Goal: Information Seeking & Learning: Learn about a topic

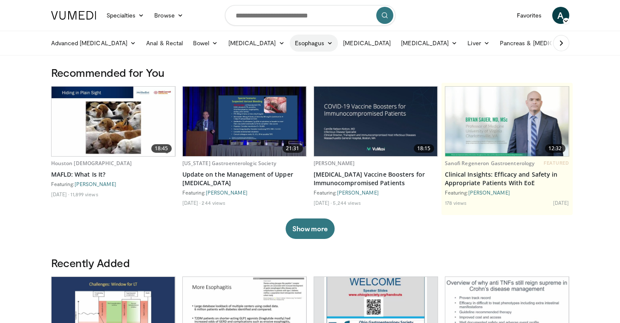
click at [303, 46] on link "Esophagus" at bounding box center [314, 43] width 49 height 17
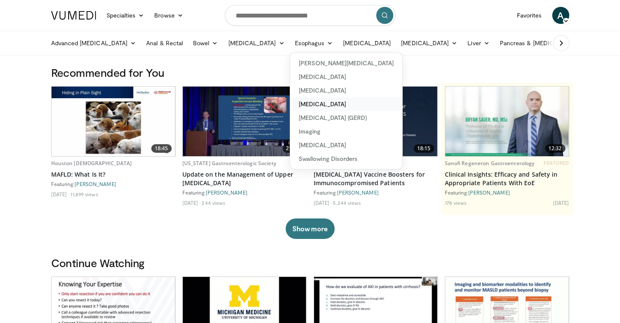
click at [311, 107] on link "[MEDICAL_DATA]" at bounding box center [346, 104] width 112 height 14
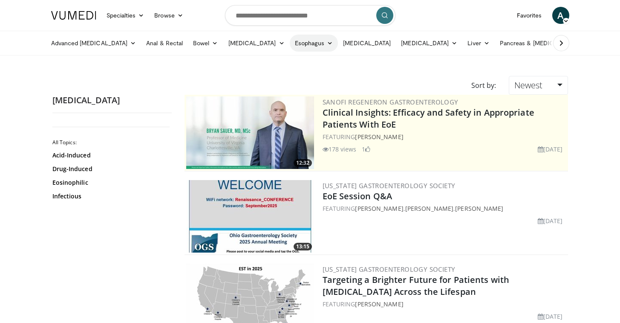
click at [290, 43] on link "Esophagus" at bounding box center [314, 43] width 49 height 17
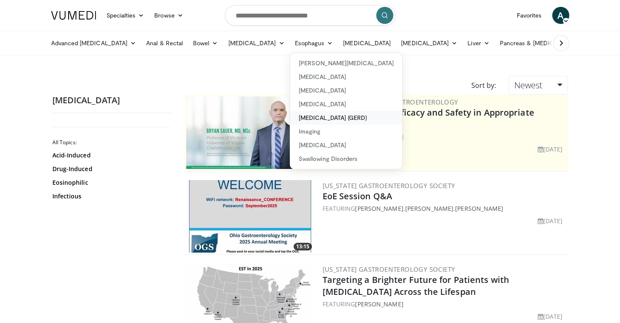
click at [290, 116] on link "[MEDICAL_DATA] (GERD)" at bounding box center [346, 118] width 112 height 14
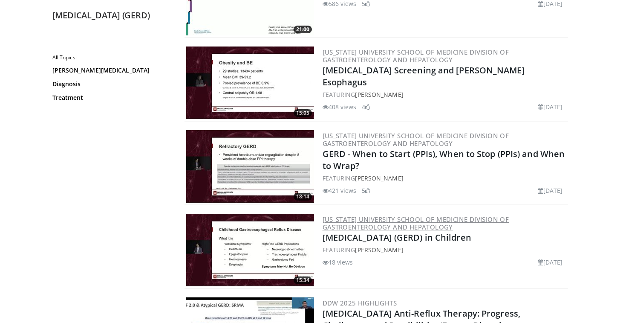
scroll to position [666, 0]
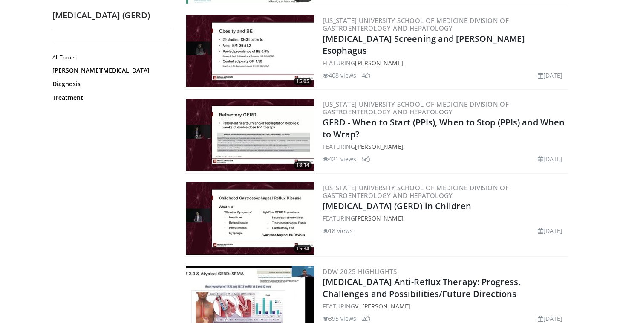
click at [253, 128] on img at bounding box center [250, 134] width 128 height 72
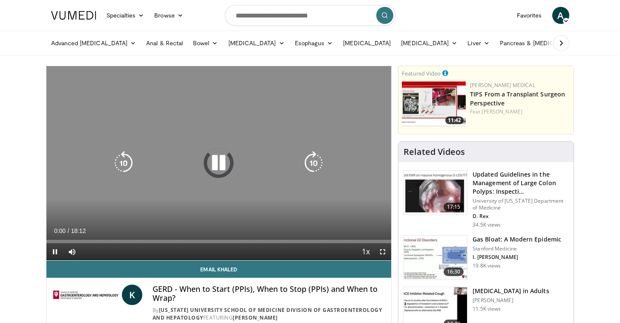
click at [216, 164] on icon "Video Player" at bounding box center [219, 163] width 24 height 24
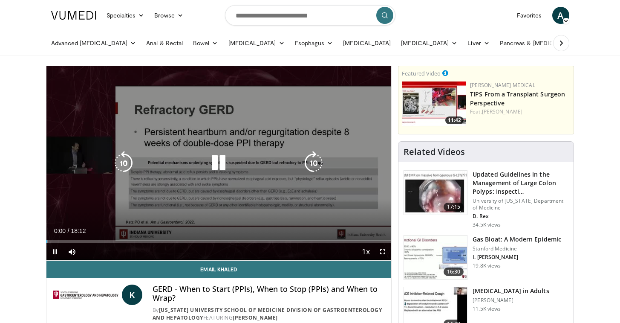
click at [296, 125] on div "10 seconds Tap to unmute" at bounding box center [218, 163] width 345 height 194
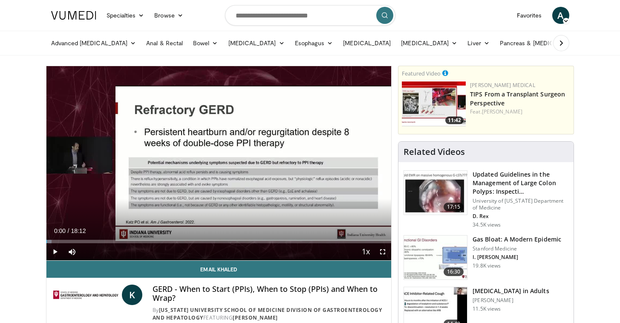
click at [606, 52] on ul "Advanced Endoscopy Anti-Reflux Endoscopic Procedures Barrett's Esophagus Manage…" at bounding box center [363, 43] width 634 height 24
click at [382, 249] on span "Video Player" at bounding box center [382, 251] width 17 height 17
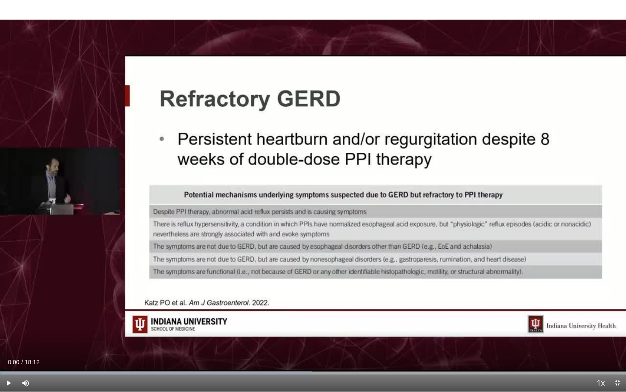
click at [9, 322] on span "Video Player" at bounding box center [8, 382] width 17 height 17
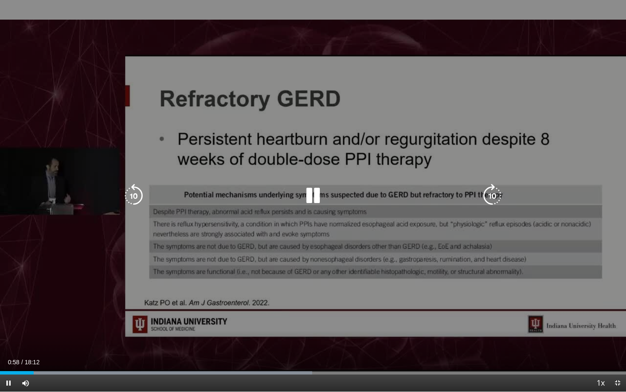
click at [319, 202] on icon "Video Player" at bounding box center [313, 196] width 24 height 24
click at [306, 194] on icon "Video Player" at bounding box center [313, 196] width 24 height 24
click at [132, 189] on icon "Video Player" at bounding box center [134, 196] width 24 height 24
click at [315, 190] on icon "Video Player" at bounding box center [313, 196] width 24 height 24
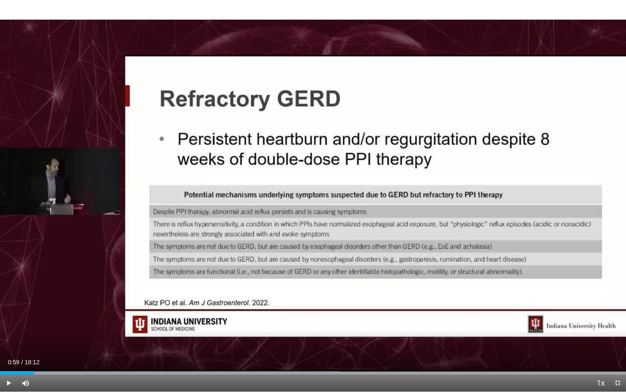
click at [316, 196] on div "10 seconds Tap to unmute" at bounding box center [313, 195] width 626 height 391
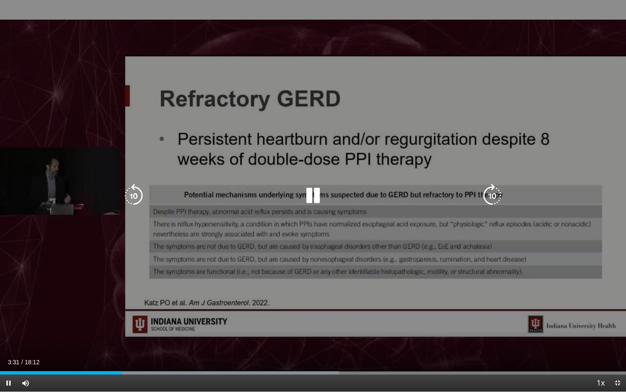
click at [285, 191] on div "Video Player" at bounding box center [313, 195] width 376 height 17
click at [319, 193] on icon "Video Player" at bounding box center [313, 196] width 24 height 24
click at [307, 192] on icon "Video Player" at bounding box center [313, 196] width 24 height 24
click at [134, 199] on icon "Video Player" at bounding box center [134, 196] width 24 height 24
click at [320, 192] on icon "Video Player" at bounding box center [313, 196] width 24 height 24
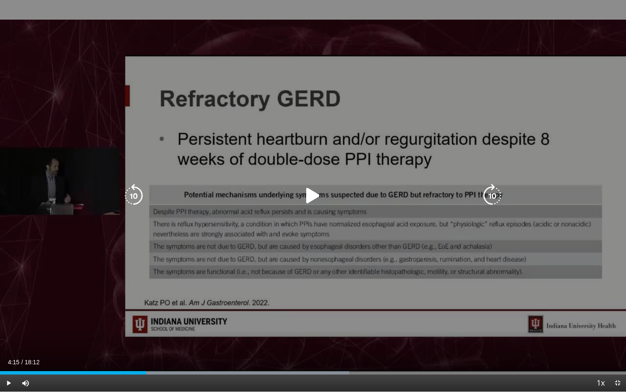
click at [306, 196] on icon "Video Player" at bounding box center [313, 196] width 24 height 24
click at [125, 202] on icon "Video Player" at bounding box center [134, 196] width 24 height 24
click at [127, 200] on icon "Video Player" at bounding box center [134, 196] width 24 height 24
click at [300, 195] on div "Video Player" at bounding box center [313, 195] width 376 height 17
click at [311, 203] on icon "Video Player" at bounding box center [313, 196] width 24 height 24
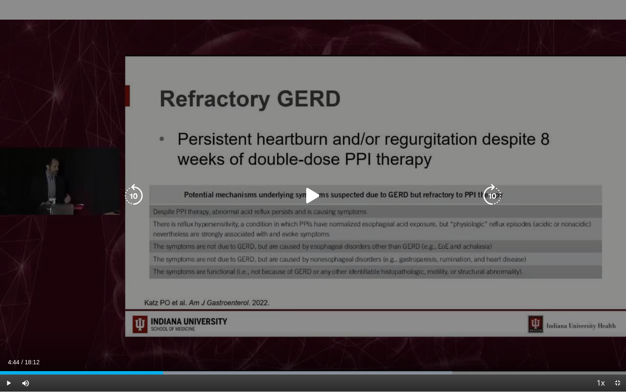
click at [310, 197] on icon "Video Player" at bounding box center [313, 196] width 24 height 24
click at [315, 187] on icon "Video Player" at bounding box center [313, 196] width 24 height 24
click at [318, 188] on icon "Video Player" at bounding box center [313, 196] width 24 height 24
click at [135, 193] on icon "Video Player" at bounding box center [134, 196] width 24 height 24
click at [316, 198] on icon "Video Player" at bounding box center [313, 196] width 24 height 24
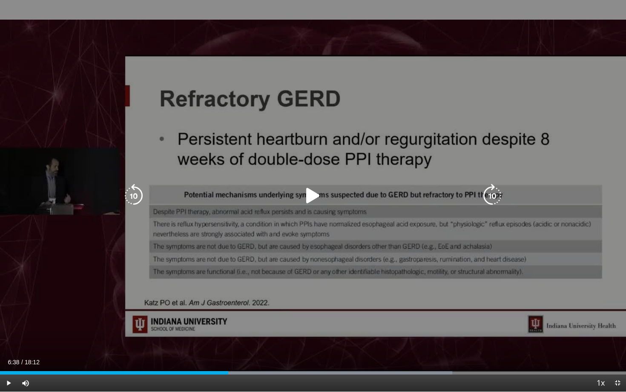
click at [318, 195] on icon "Video Player" at bounding box center [313, 196] width 24 height 24
click at [135, 194] on icon "Video Player" at bounding box center [134, 196] width 24 height 24
click at [134, 194] on icon "Video Player" at bounding box center [134, 196] width 24 height 24
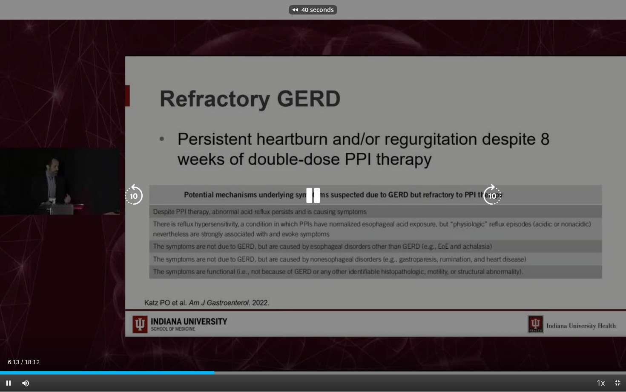
click at [133, 193] on icon "Video Player" at bounding box center [134, 196] width 24 height 24
click at [132, 193] on icon "Video Player" at bounding box center [134, 196] width 24 height 24
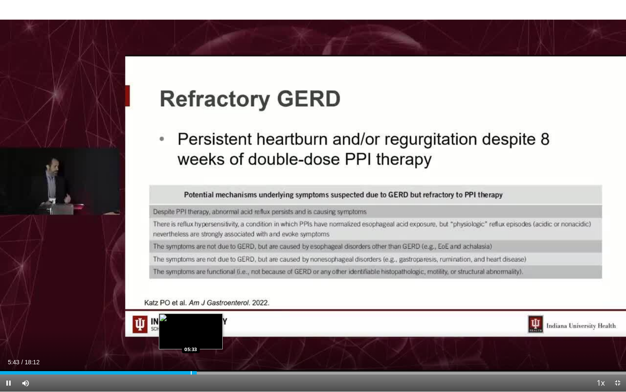
click at [191, 322] on div "Loaded : 0.00% 05:43 05:33" at bounding box center [313, 370] width 626 height 8
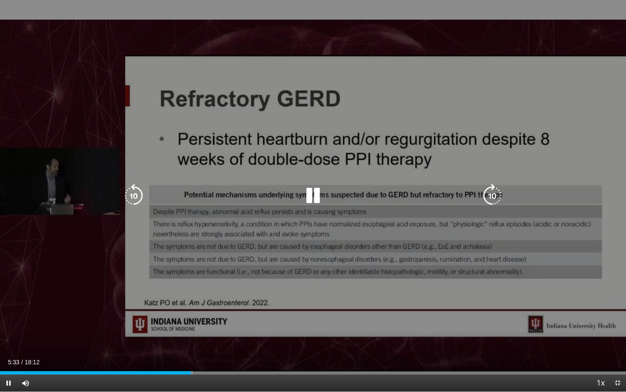
click at [306, 253] on div "70 seconds Tap to unmute" at bounding box center [313, 195] width 626 height 391
click at [314, 194] on icon "Video Player" at bounding box center [313, 196] width 24 height 24
click at [307, 194] on icon "Video Player" at bounding box center [313, 196] width 24 height 24
click at [289, 305] on div "70 seconds Tap to unmute" at bounding box center [313, 195] width 626 height 391
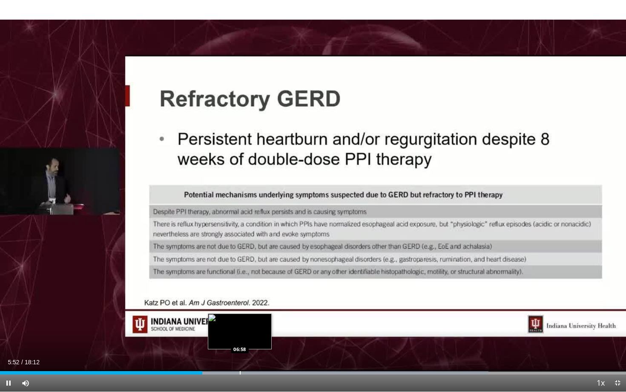
click at [240, 322] on div "Progress Bar" at bounding box center [240, 372] width 1 height 3
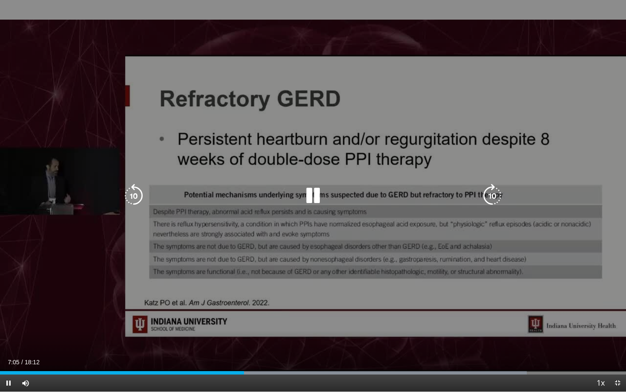
click at [318, 178] on div "70 seconds Tap to unmute" at bounding box center [313, 195] width 626 height 391
click at [310, 197] on icon "Video Player" at bounding box center [313, 196] width 24 height 24
click at [308, 192] on icon "Video Player" at bounding box center [313, 196] width 24 height 24
click at [312, 193] on icon "Video Player" at bounding box center [313, 196] width 24 height 24
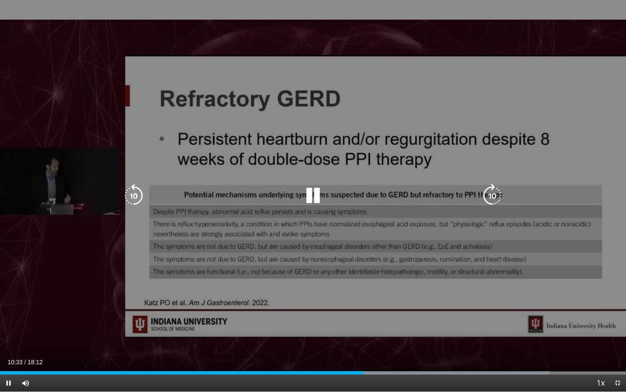
click at [295, 199] on div "Video Player" at bounding box center [313, 195] width 376 height 17
click at [318, 199] on icon "Video Player" at bounding box center [313, 196] width 24 height 24
click at [309, 187] on icon "Video Player" at bounding box center [313, 196] width 24 height 24
click at [319, 193] on icon "Video Player" at bounding box center [313, 196] width 24 height 24
click at [313, 197] on icon "Video Player" at bounding box center [313, 196] width 24 height 24
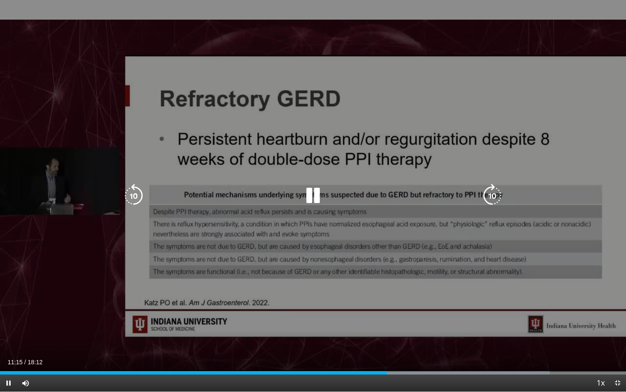
click at [314, 194] on icon "Video Player" at bounding box center [313, 196] width 24 height 24
click at [306, 194] on icon "Video Player" at bounding box center [313, 196] width 24 height 24
click at [315, 188] on icon "Video Player" at bounding box center [313, 196] width 24 height 24
click at [142, 103] on div "70 seconds Tap to unmute" at bounding box center [313, 195] width 626 height 391
click at [287, 199] on div "Video Player" at bounding box center [313, 195] width 376 height 17
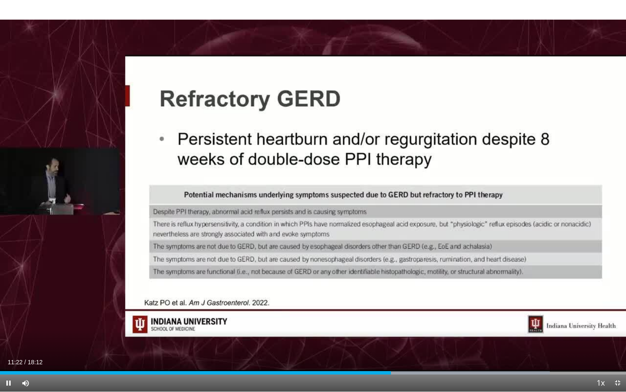
click at [619, 322] on span "Video Player" at bounding box center [617, 382] width 17 height 17
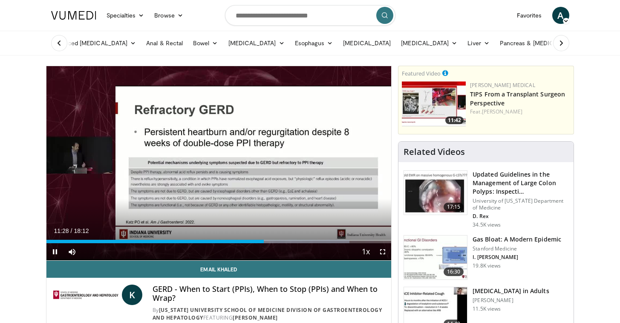
click at [380, 251] on span "Video Player" at bounding box center [382, 251] width 17 height 17
click at [382, 253] on span "Video Player" at bounding box center [382, 251] width 17 height 17
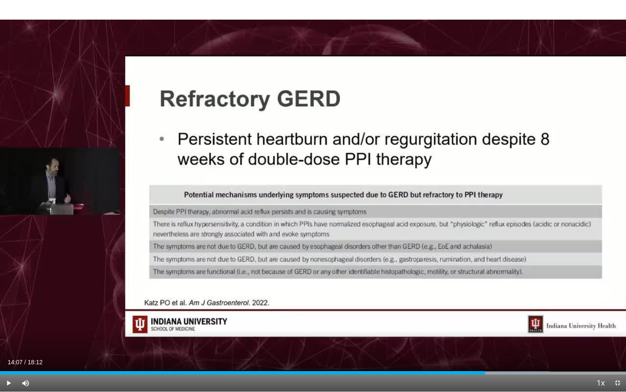
click at [620, 322] on span "Video Player" at bounding box center [617, 382] width 17 height 17
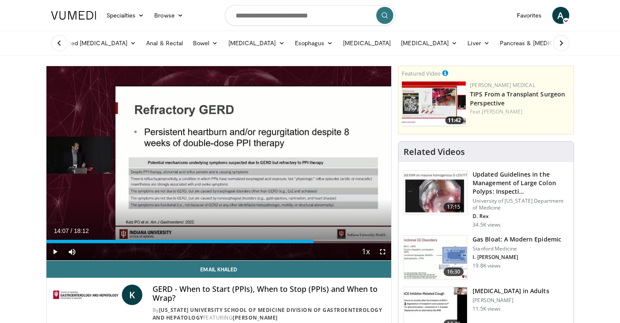
click at [384, 255] on span "Video Player" at bounding box center [382, 251] width 17 height 17
